Goal: Navigation & Orientation: Find specific page/section

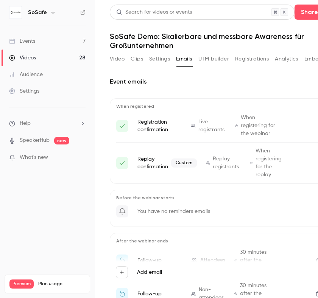
click at [28, 46] on link "Events 7" at bounding box center [47, 41] width 95 height 17
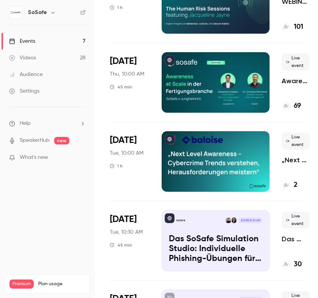
scroll to position [172, 0]
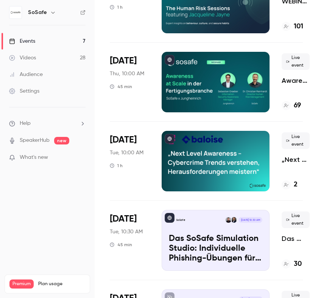
click at [196, 73] on div at bounding box center [216, 82] width 108 height 61
